Goal: Information Seeking & Learning: Learn about a topic

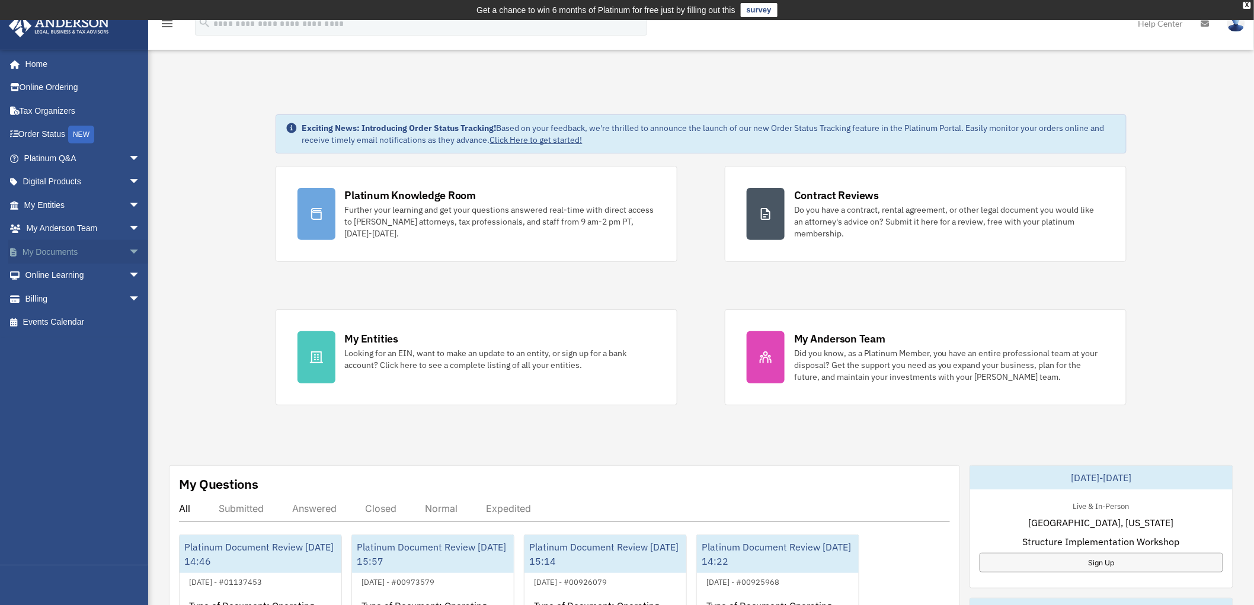
click at [129, 249] on span "arrow_drop_down" at bounding box center [141, 252] width 24 height 24
click at [73, 341] on link "Notarize" at bounding box center [88, 346] width 142 height 24
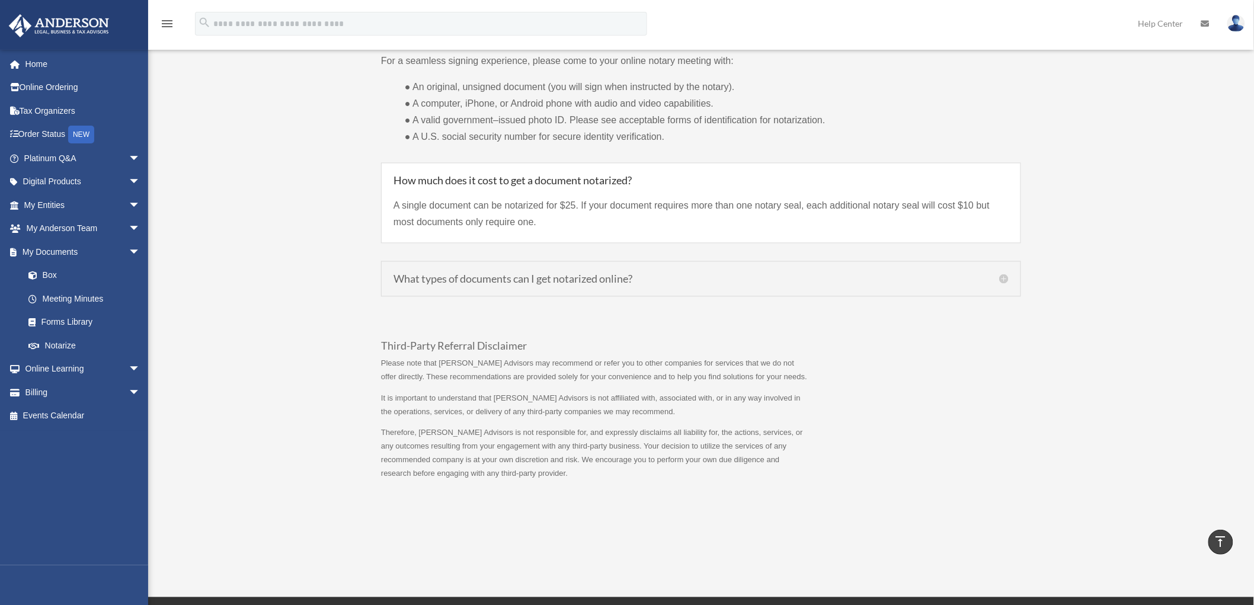
scroll to position [887, 0]
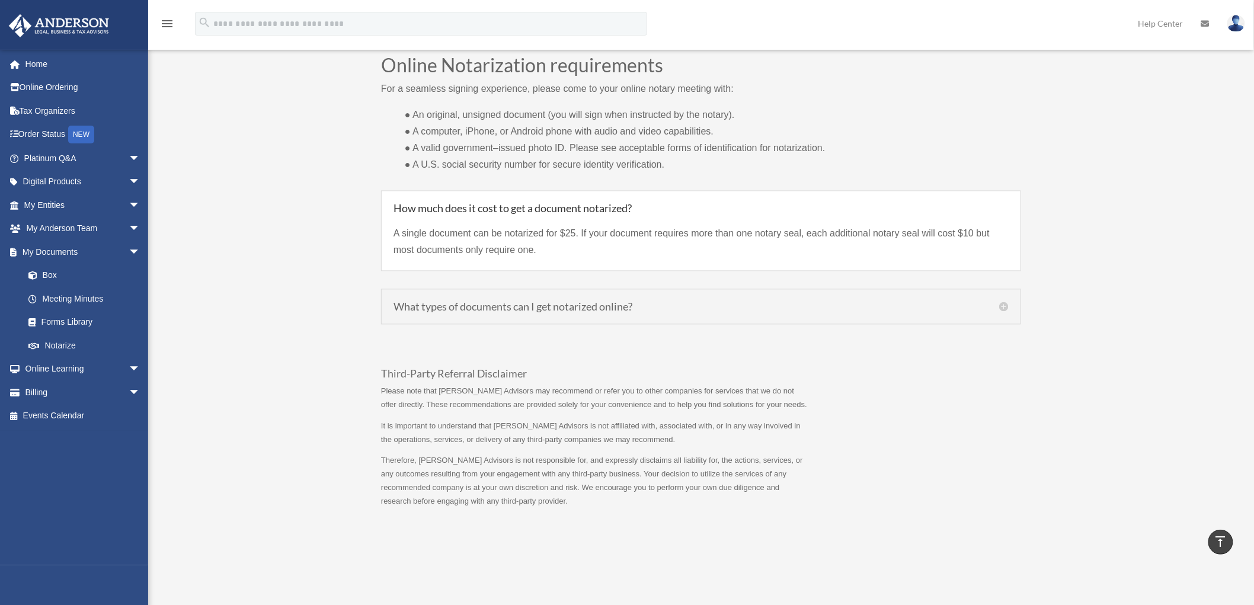
click at [518, 312] on h5 "What types of documents can I get notarized online?" at bounding box center [700, 307] width 615 height 11
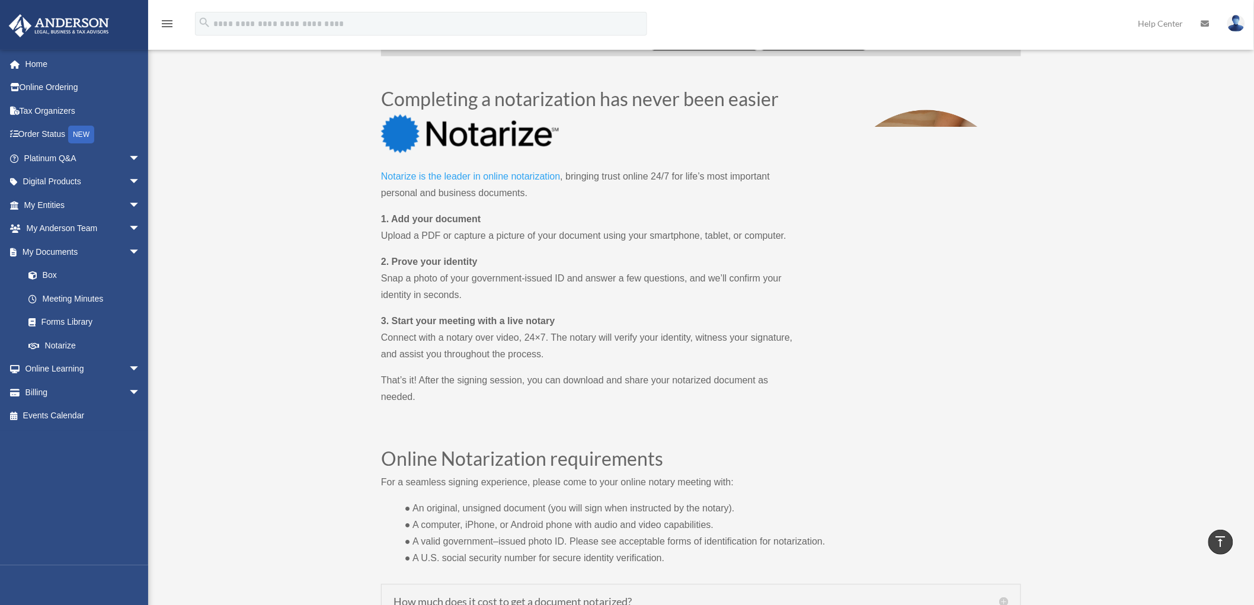
scroll to position [492, 0]
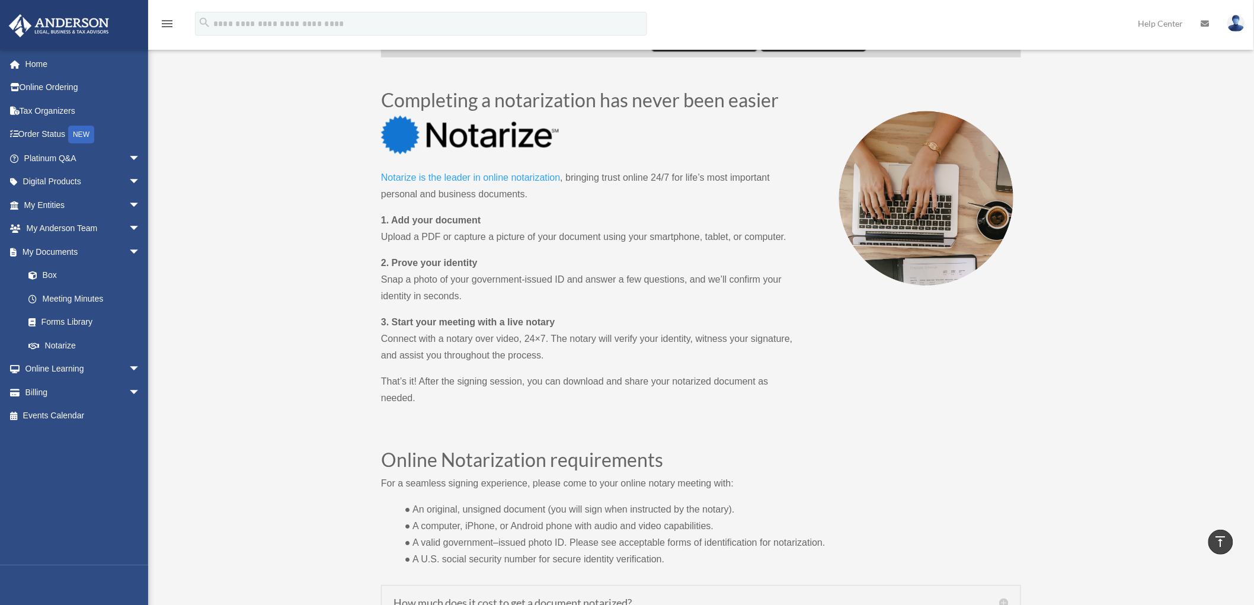
click at [519, 188] on link "Notarize is the leader in online notarization" at bounding box center [470, 180] width 179 height 16
